Goal: Information Seeking & Learning: Find specific fact

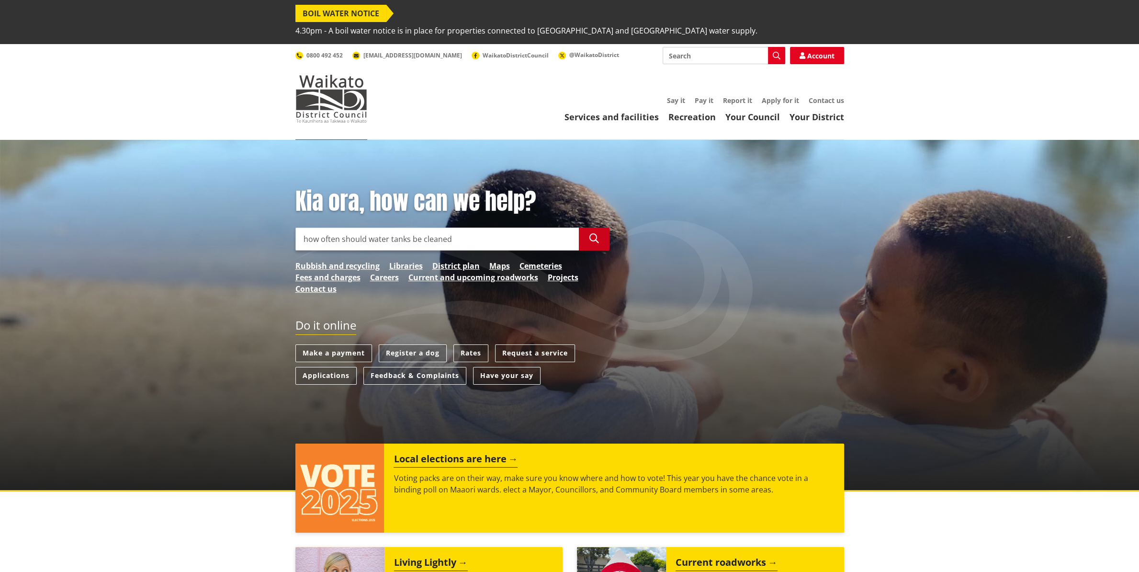
type input "how often should water tanks be cleaned"
click at [606, 227] on button "Search" at bounding box center [594, 238] width 31 height 23
click at [602, 227] on button "Search" at bounding box center [594, 238] width 31 height 23
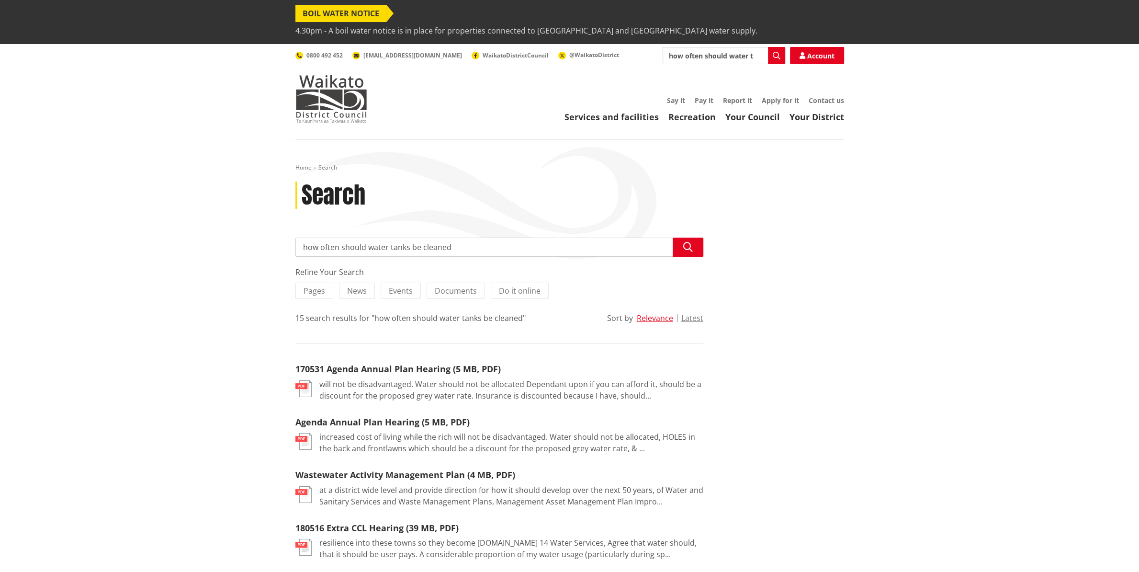
click at [345, 18] on span "BOIL WATER NOTICE" at bounding box center [340, 13] width 91 height 17
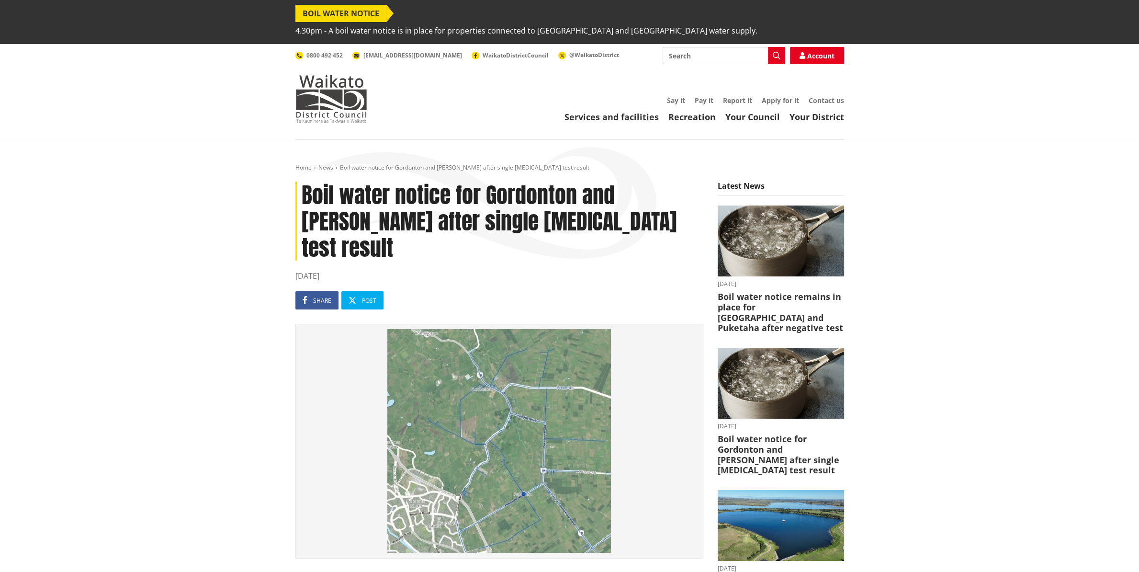
click at [699, 47] on input "Search" at bounding box center [723, 55] width 123 height 17
type input "water tank clean"
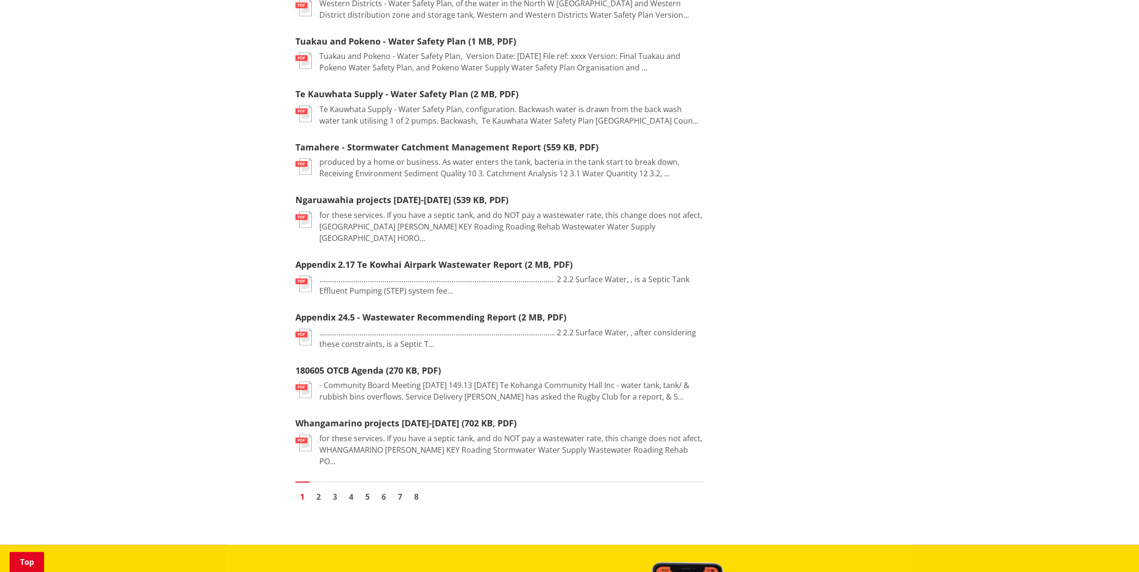
scroll to position [1055, 0]
